Goal: Find specific page/section: Find specific page/section

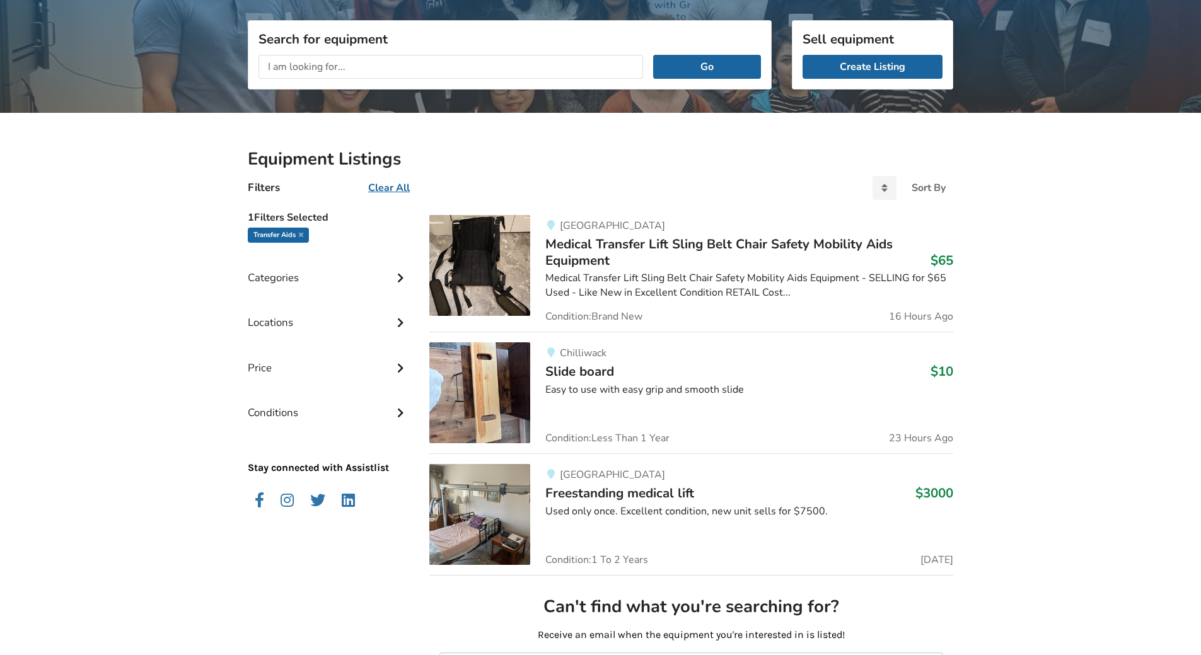
scroll to position [189, 0]
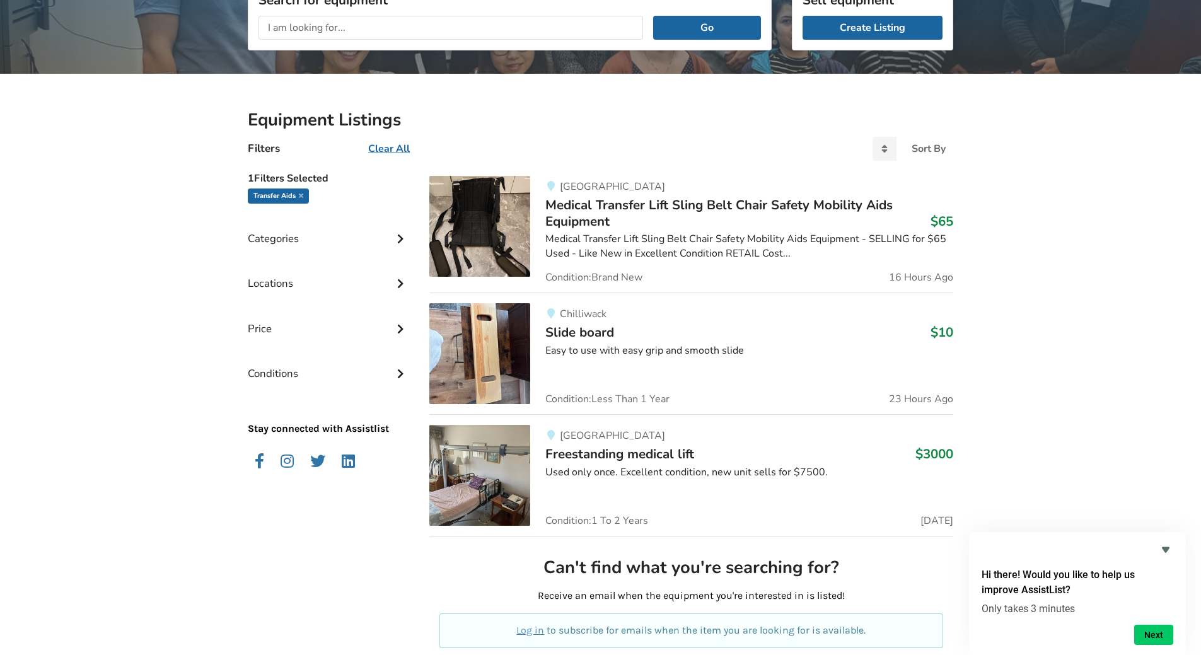
click at [274, 238] on div "Categories" at bounding box center [328, 229] width 161 height 45
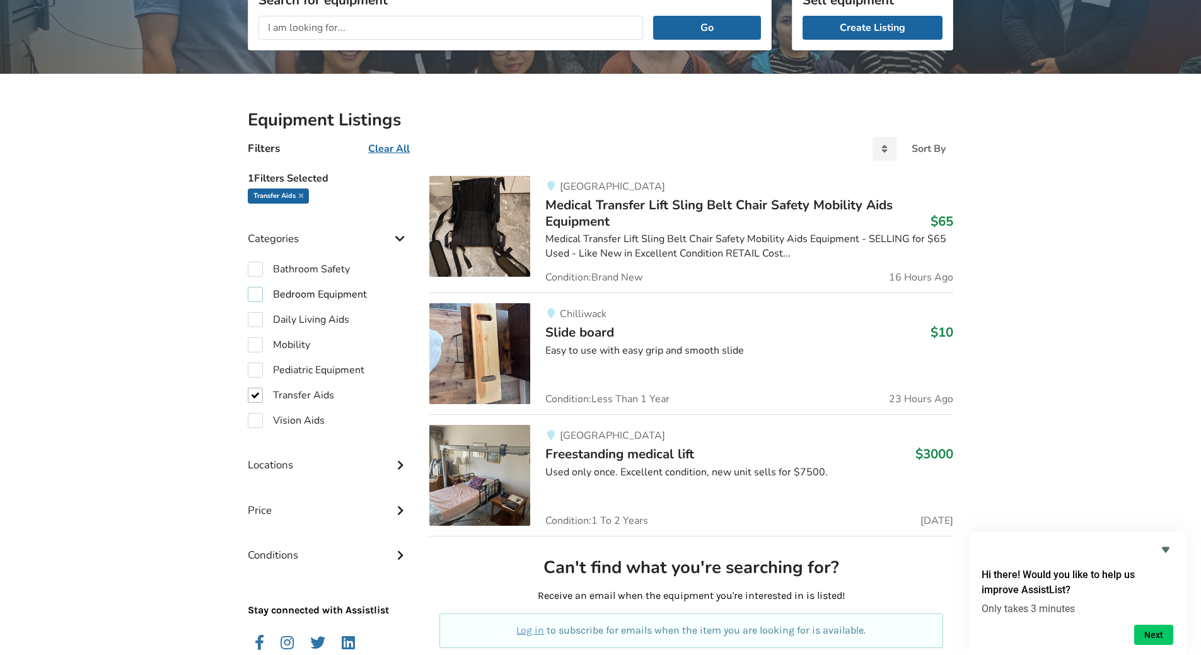
click at [260, 293] on label "Bedroom Equipment" at bounding box center [307, 294] width 119 height 15
checkbox input "true"
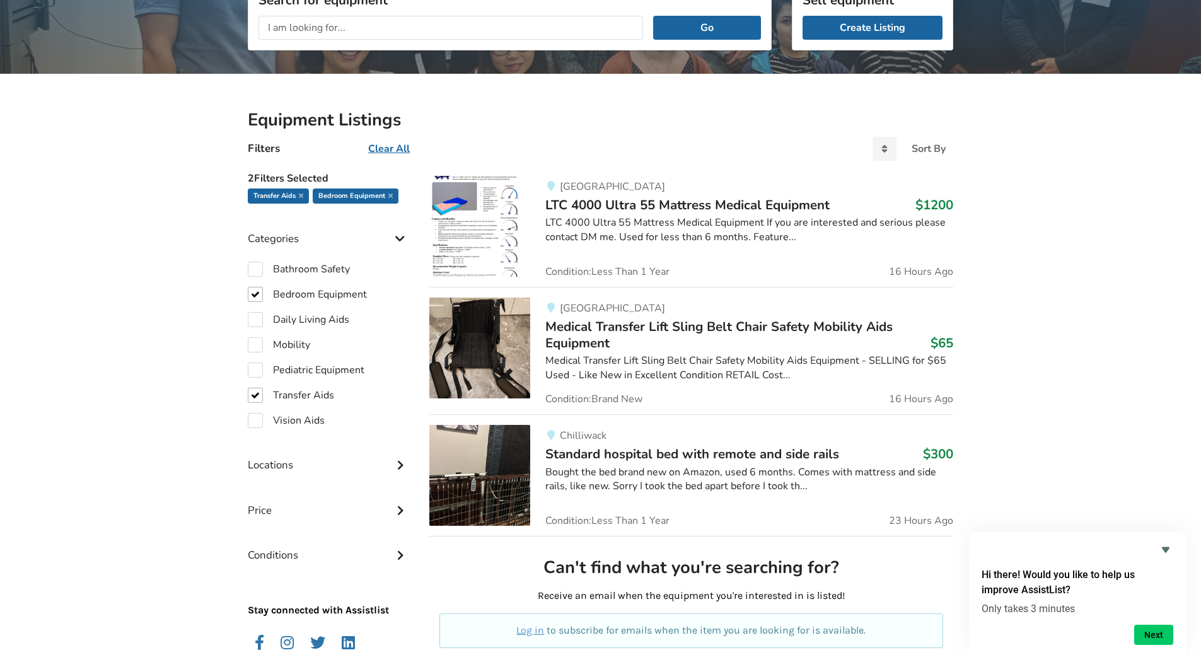
click at [308, 468] on div "Locations" at bounding box center [328, 455] width 161 height 45
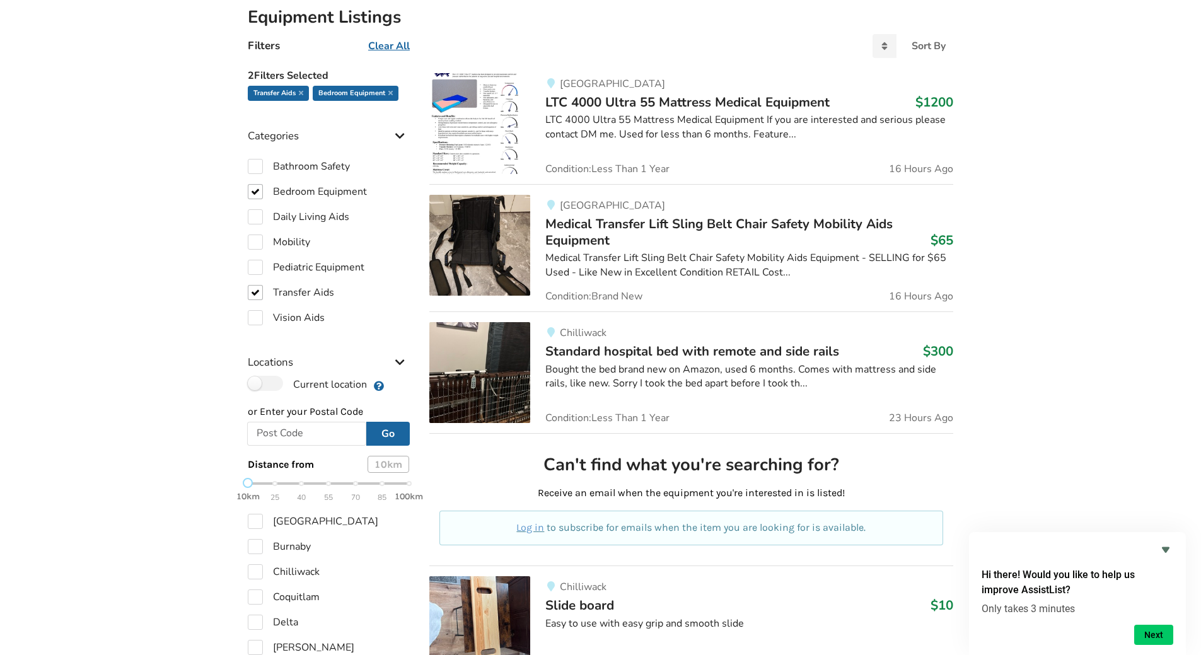
scroll to position [315, 0]
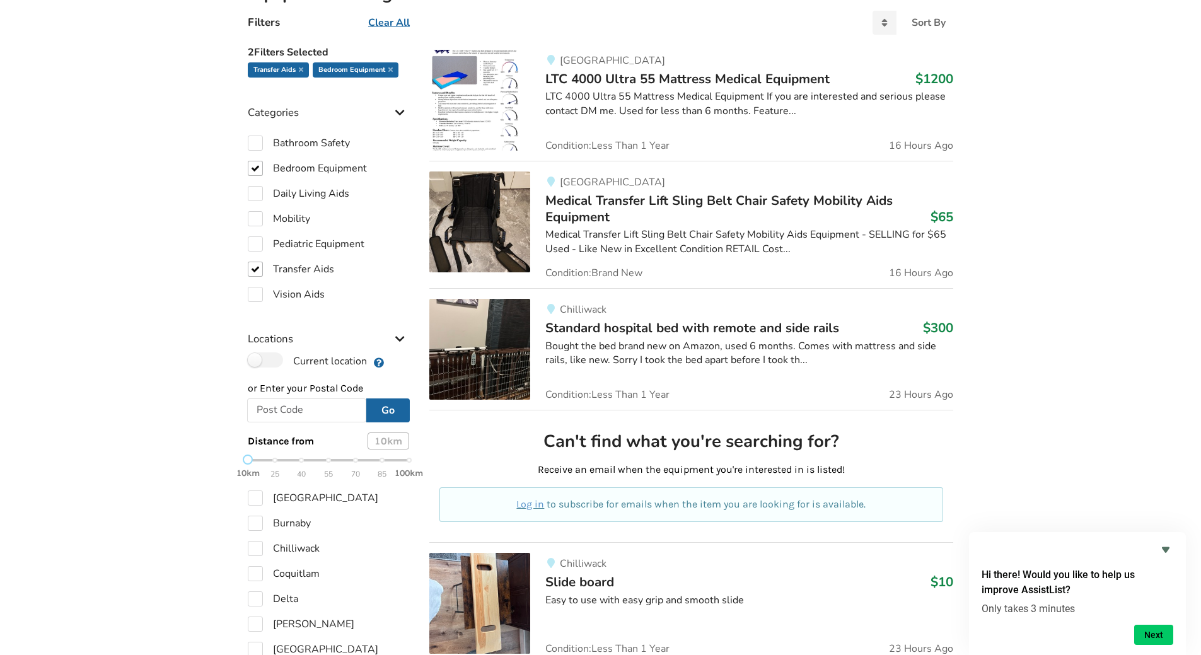
click at [400, 337] on icon at bounding box center [400, 337] width 13 height 11
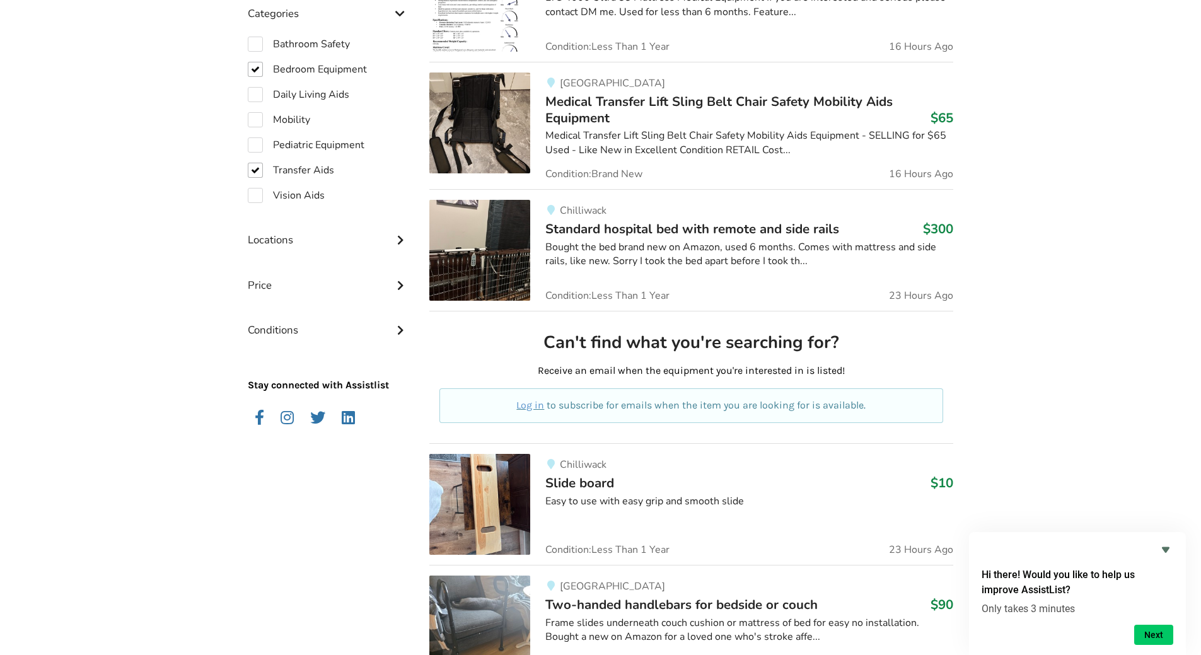
scroll to position [378, 0]
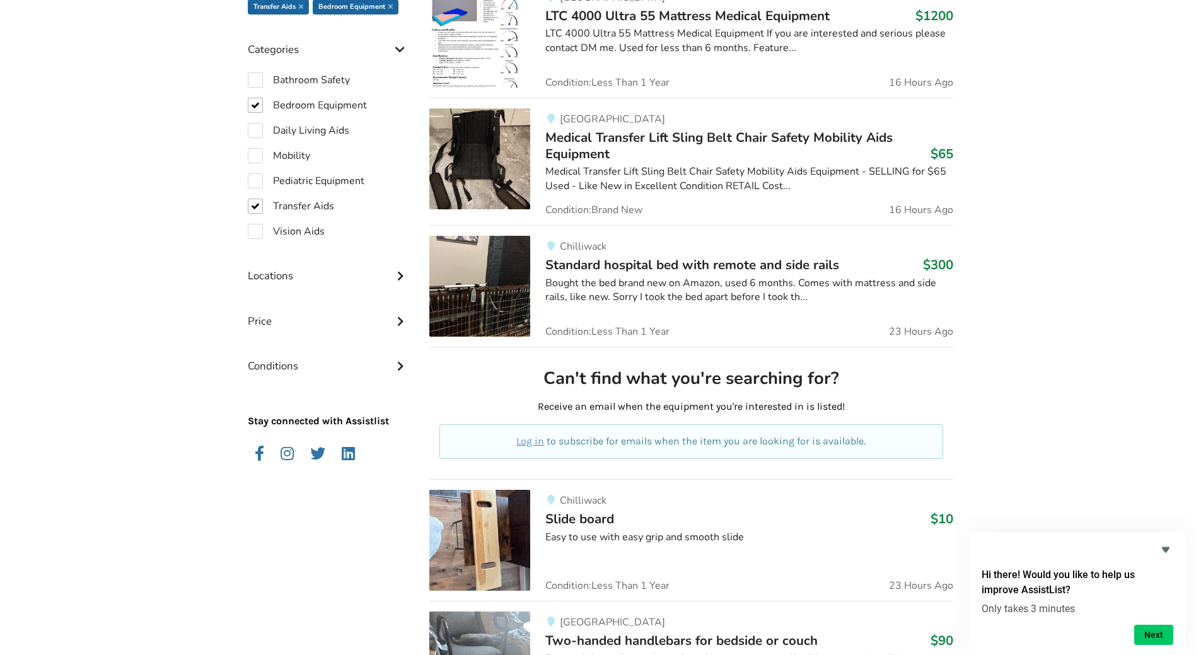
click at [402, 274] on icon at bounding box center [400, 274] width 13 height 11
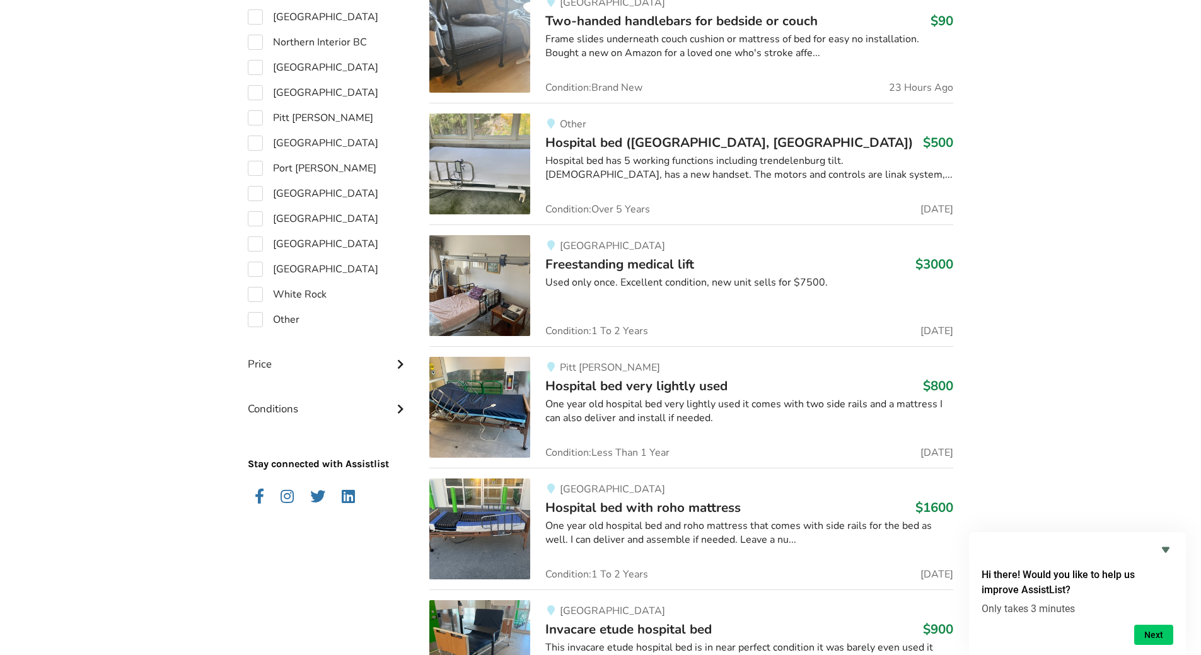
scroll to position [1009, 0]
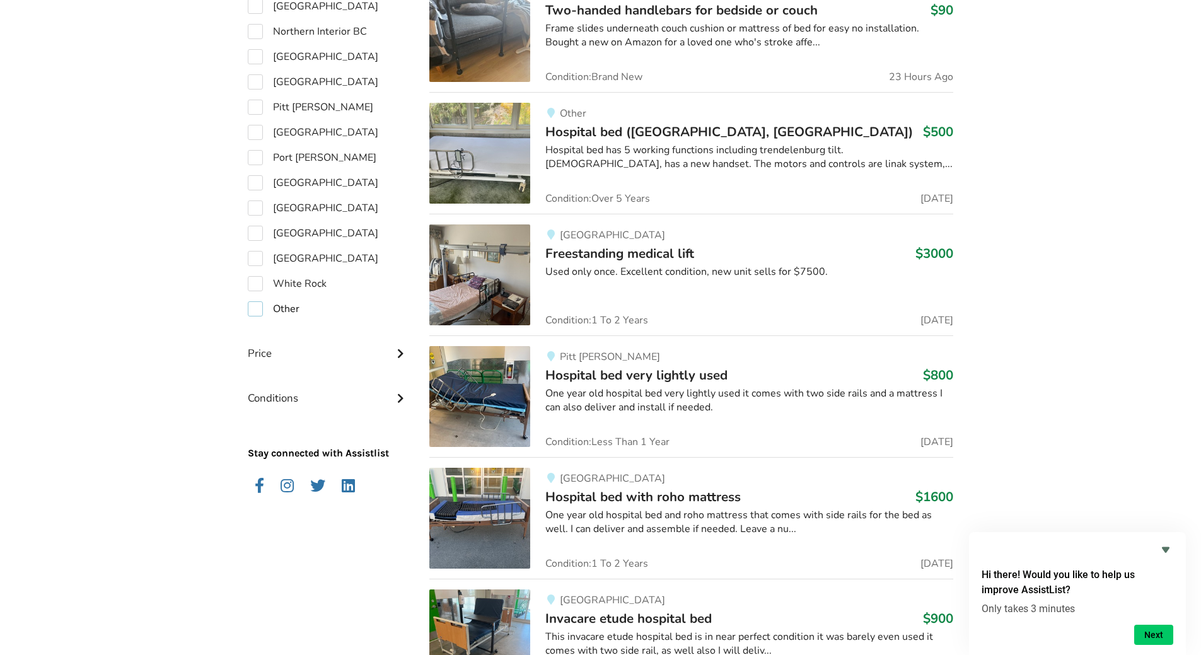
click at [254, 309] on label "Other" at bounding box center [274, 308] width 52 height 15
checkbox input "true"
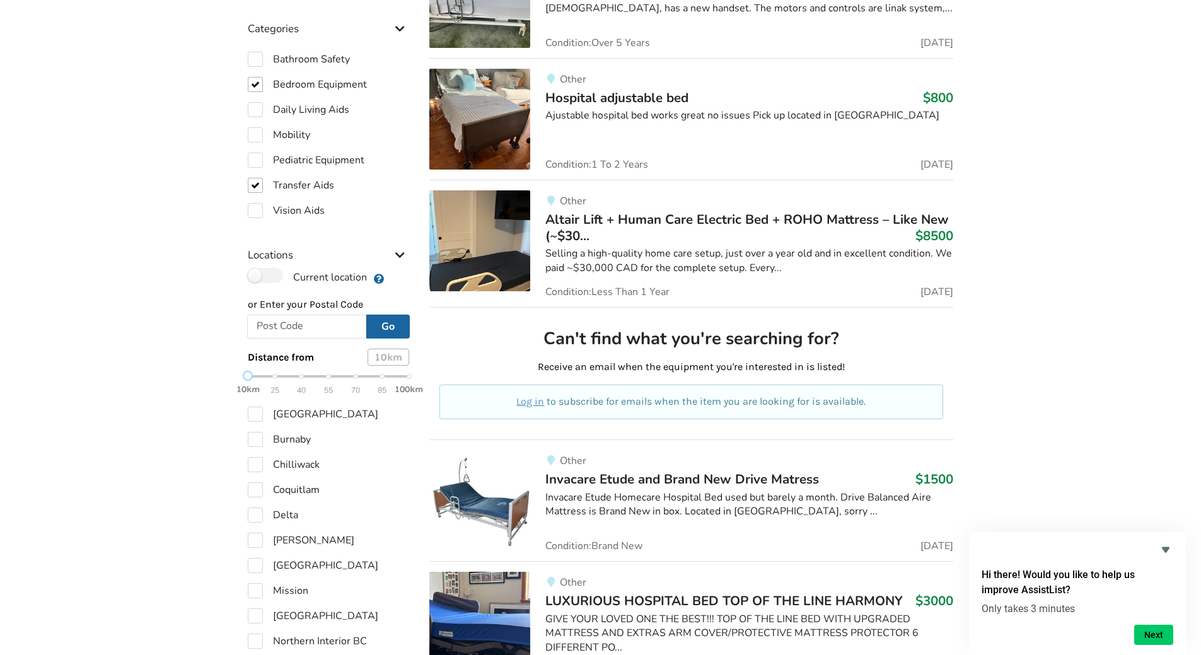
scroll to position [397, 0]
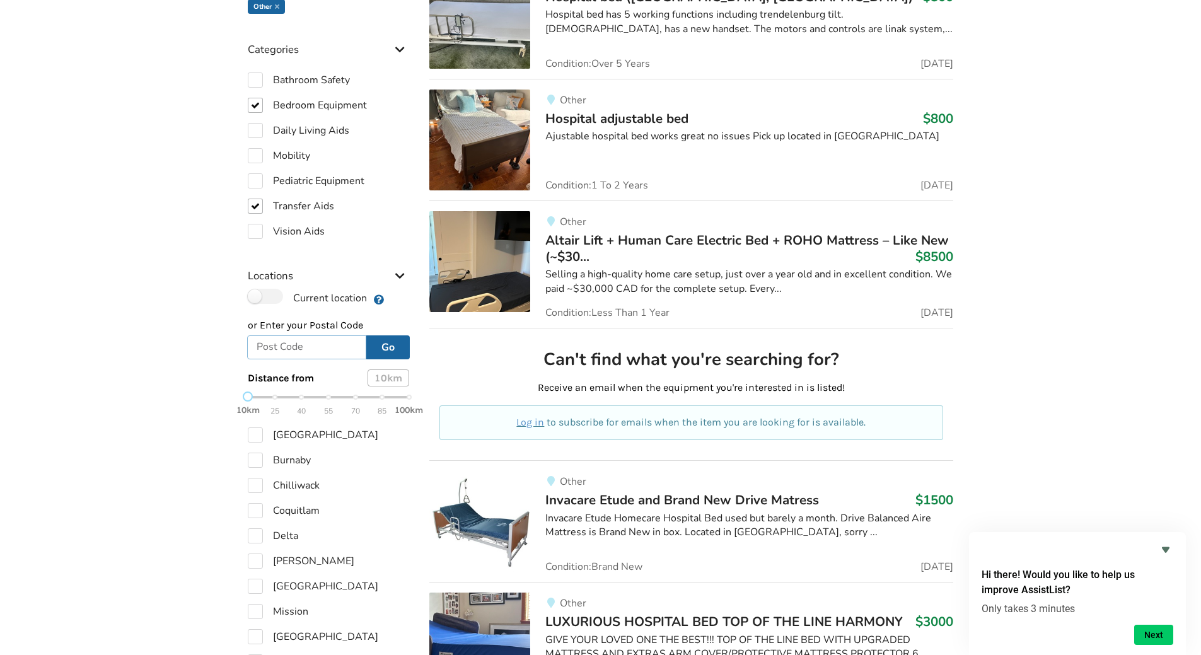
click at [313, 352] on input "text" at bounding box center [306, 347] width 119 height 24
type input "c1b1x3"
click at [391, 346] on button "Go" at bounding box center [388, 347] width 44 height 24
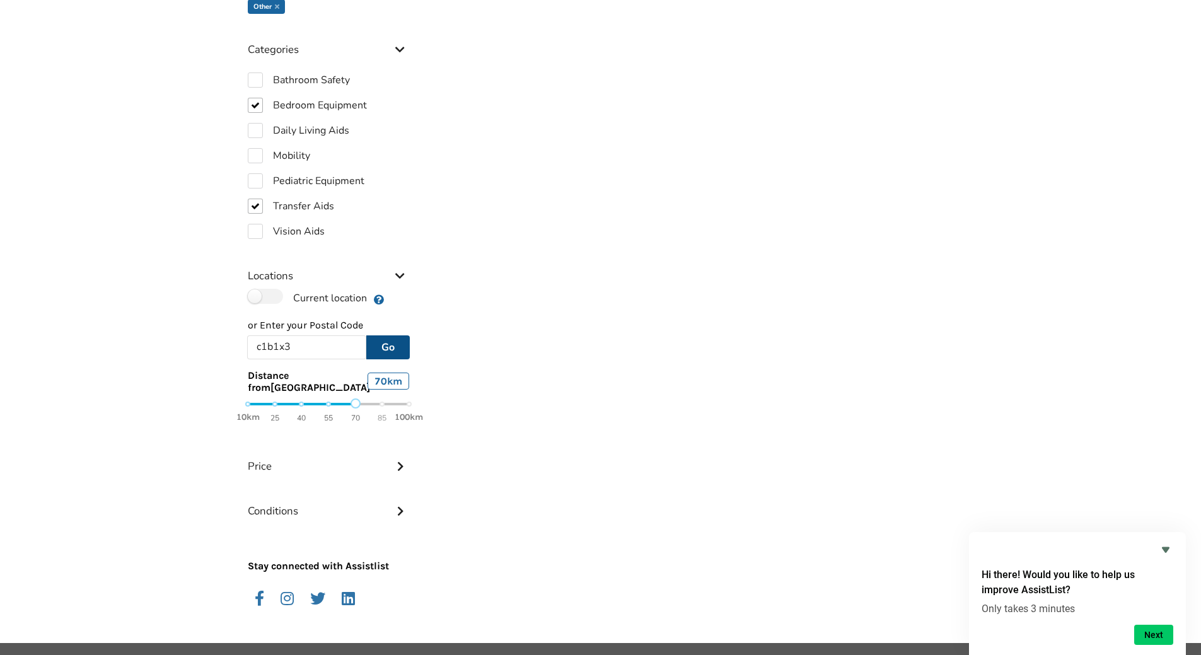
click at [356, 405] on div "10km 25 40 55 70 85 100km" at bounding box center [328, 411] width 161 height 22
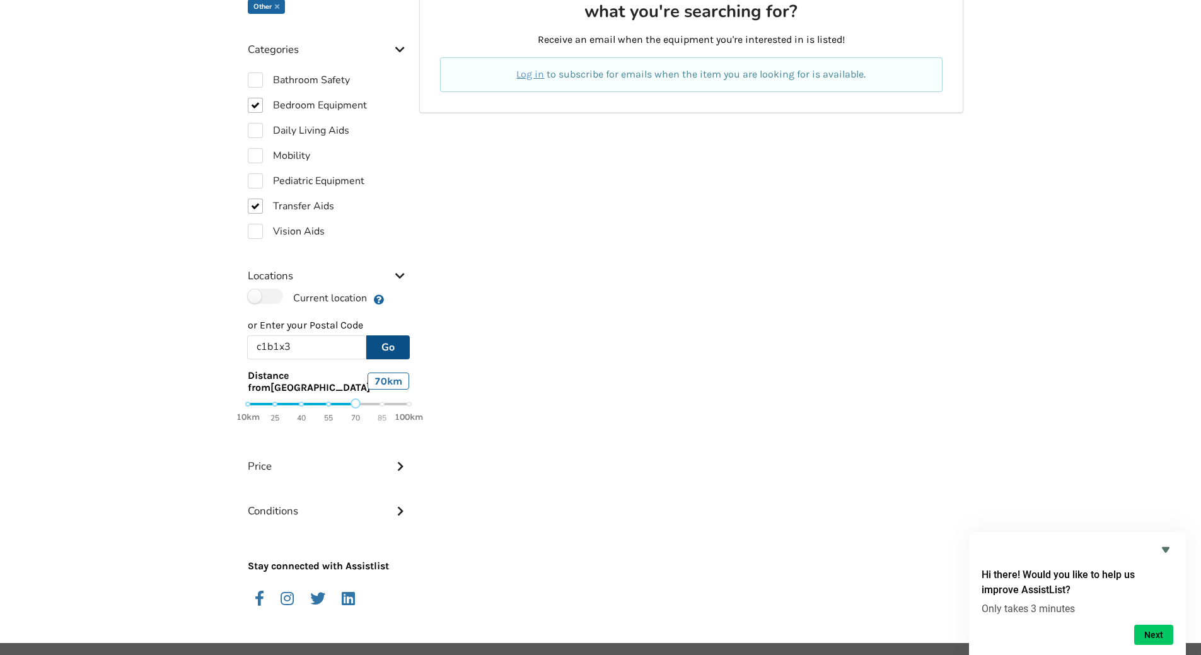
click at [409, 403] on div "10km 25 40 55 70 85 100km" at bounding box center [328, 411] width 161 height 22
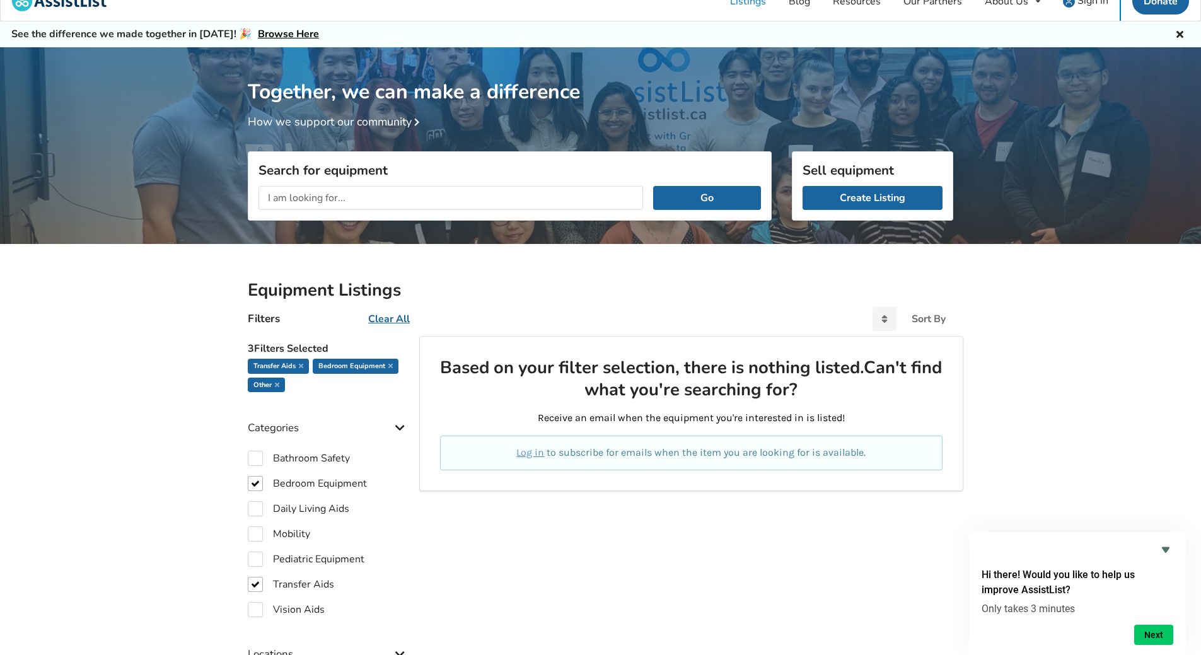
scroll to position [0, 0]
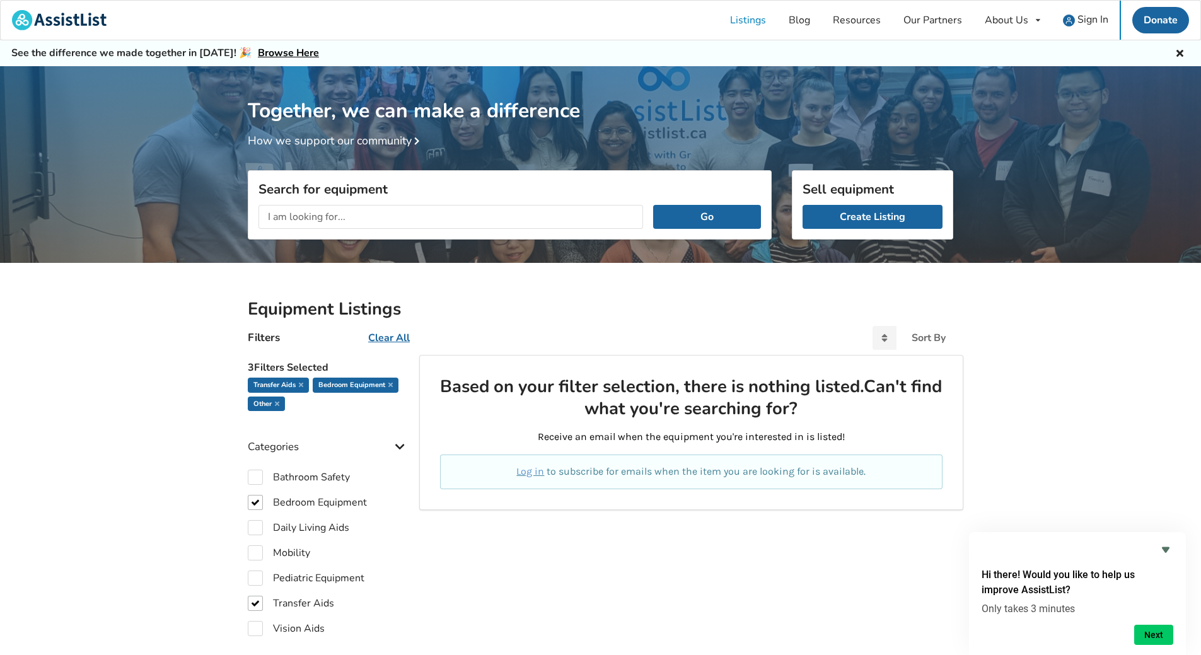
click at [1185, 50] on icon at bounding box center [1180, 52] width 12 height 10
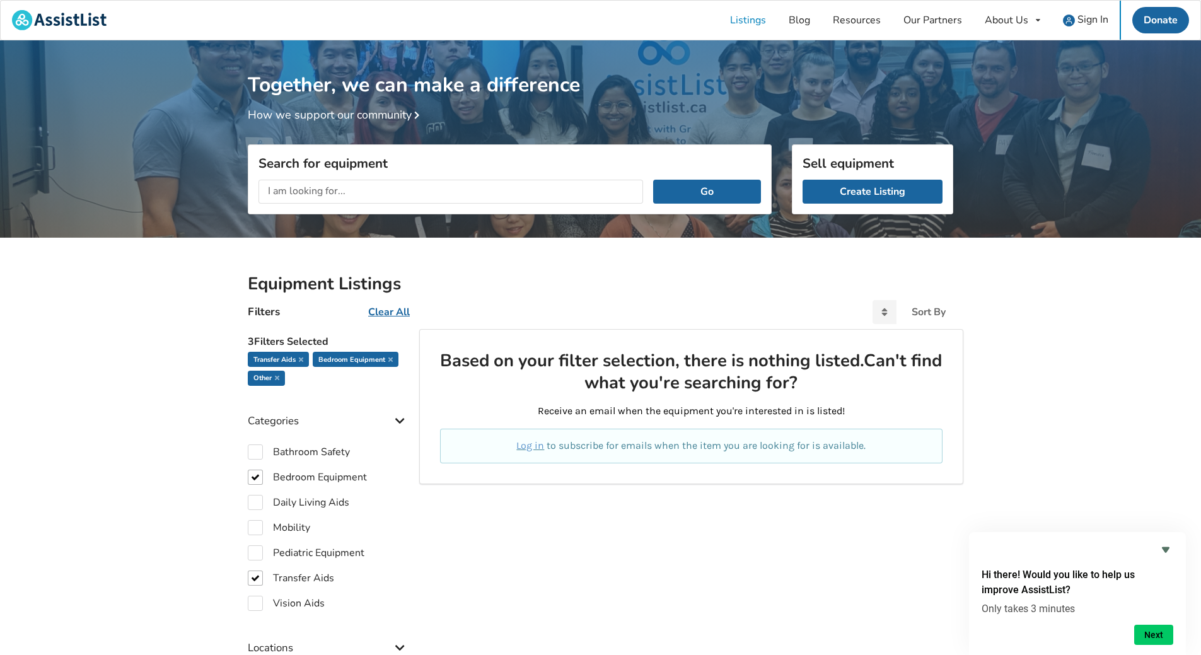
scroll to position [397, 0]
